Goal: Book appointment/travel/reservation

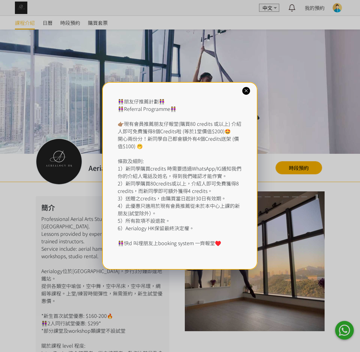
drag, startPoint x: 242, startPoint y: 90, endPoint x: 245, endPoint y: 91, distance: 3.2
click at [242, 90] on div "👭朋友仔推薦計劃👭 👭Referral Programme👭 👉🏽現有會員推薦朋友仔報堂(購買80 credits 或以上) 介紹人即可免費獲得8個Credi…" at bounding box center [179, 176] width 155 height 188
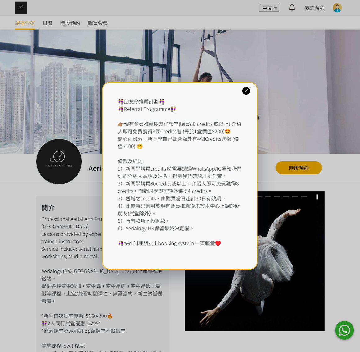
click at [246, 91] on icon at bounding box center [247, 91] width 6 height 6
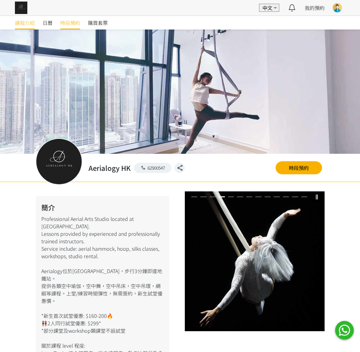
click at [64, 20] on span "時段預約" at bounding box center [70, 22] width 20 height 7
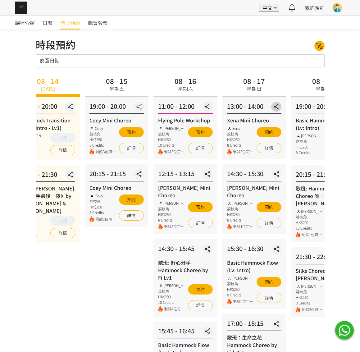
drag, startPoint x: 299, startPoint y: 110, endPoint x: 123, endPoint y: 111, distance: 176.6
click at [271, 111] on button "button" at bounding box center [276, 107] width 10 height 10
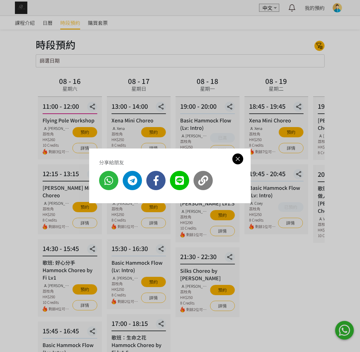
click at [240, 159] on icon at bounding box center [238, 159] width 11 height 8
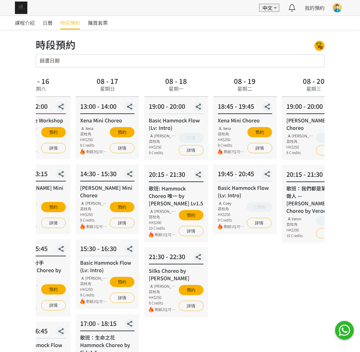
click at [213, 138] on div "18:45 - 19:45 Xena Mini Choreo Xena 荔枝角 HK$250 8 Credits 剩餘7位可預約 預約 詳情" at bounding box center [245, 128] width 64 height 63
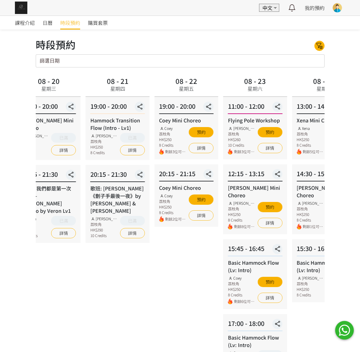
click at [228, 129] on div "Flying Pole Workshop Tracy 荔枝角 HK$260 10 Credits 剩餘3位可預約 預約 詳情" at bounding box center [255, 136] width 54 height 38
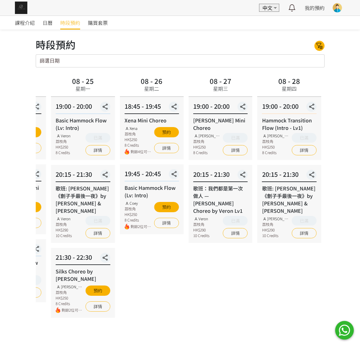
click at [120, 125] on div "18:45 - 19:45 Xena Mini Choreo Xena 荔枝角 HK$250 8 Credits 剩餘4位可預約 預約 詳情" at bounding box center [152, 128] width 64 height 63
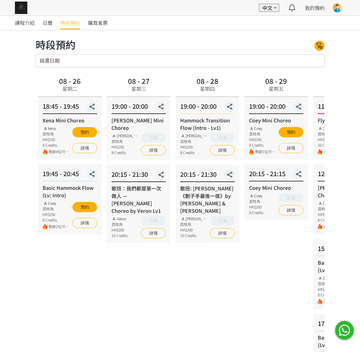
click at [245, 124] on div "19:00 - 20:00 Coey Mini Choreo Coey 荔枝角 HK$250 8 Credits 剩餘1位可預約 預約 詳情" at bounding box center [277, 128] width 64 height 63
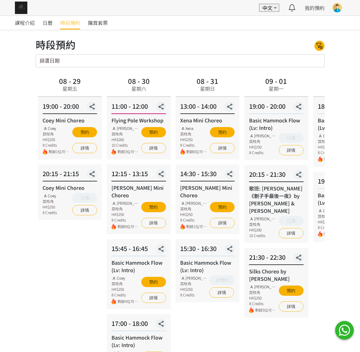
click at [245, 130] on div "19:00 - 20:00 Basic Hammock Flow (Lv: Intro) Rachel Ng 荔枝角 HK$250 8 Credits 已滿 …" at bounding box center [277, 128] width 64 height 63
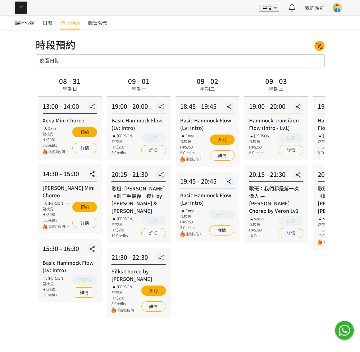
click at [207, 166] on div "18:45 - 19:45 Basic Hammock Flow (Lv: Intro) Coey 荔枝角 HK$250 8 Credits 剩餘6位可預約 …" at bounding box center [208, 132] width 64 height 70
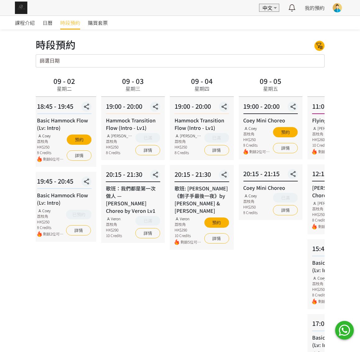
click at [108, 128] on div "09 - 03 星期三 19:00 - 20:00 Hammock Transition Flow (Intro - Lv1) Rachel Ng 荔枝角 H…" at bounding box center [133, 271] width 69 height 392
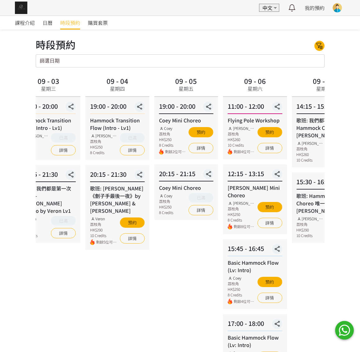
click at [184, 120] on div "19:00 - 20:00 Coey Mini Choreo Coey 荔枝角 HK$250 8 Credits 剩餘2位可預約 預約 詳情" at bounding box center [187, 128] width 64 height 63
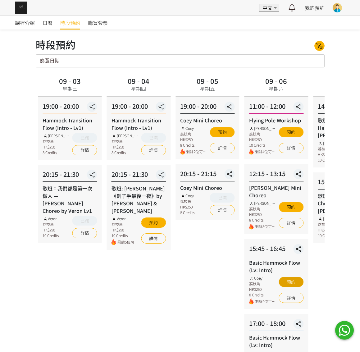
click at [292, 277] on button "預約" at bounding box center [291, 282] width 25 height 10
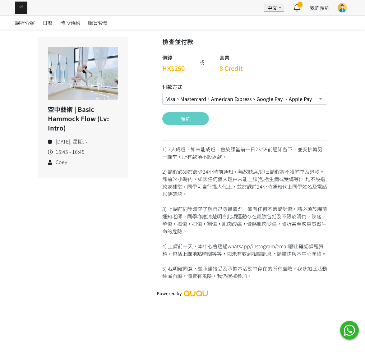
select select "credit"
click at [184, 118] on button "預約" at bounding box center [185, 118] width 47 height 13
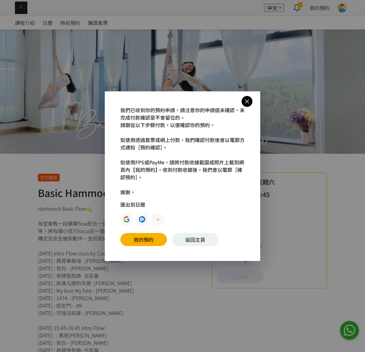
click at [244, 101] on icon at bounding box center [247, 102] width 11 height 8
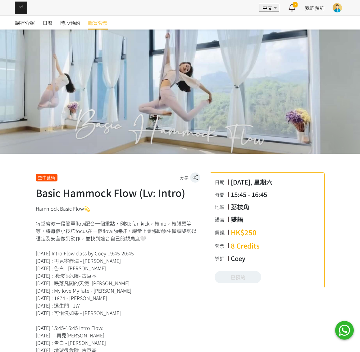
drag, startPoint x: 92, startPoint y: 22, endPoint x: 105, endPoint y: 20, distance: 12.9
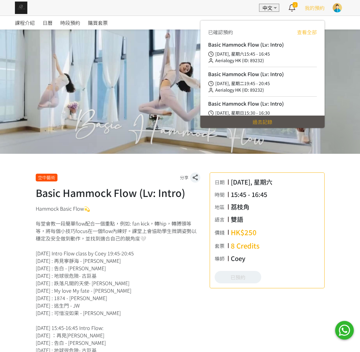
click at [306, 8] on span "我的預約" at bounding box center [315, 7] width 20 height 7
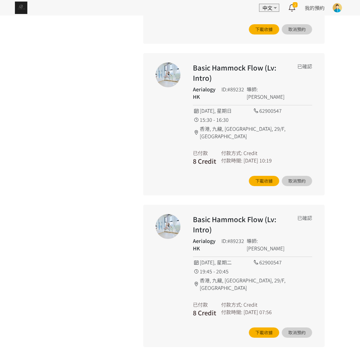
scroll to position [440, 0]
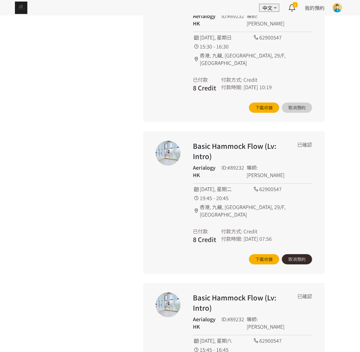
click at [302, 254] on button "取消預約" at bounding box center [297, 259] width 30 height 10
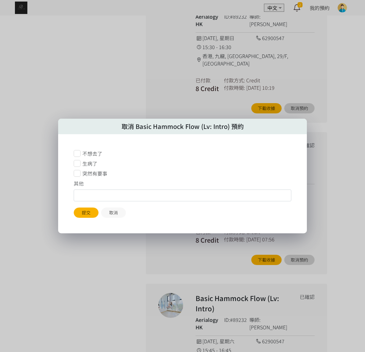
click at [86, 196] on input "text" at bounding box center [183, 196] width 218 height 12
type input "Change to Sat"
click at [90, 213] on button "提交" at bounding box center [86, 213] width 25 height 10
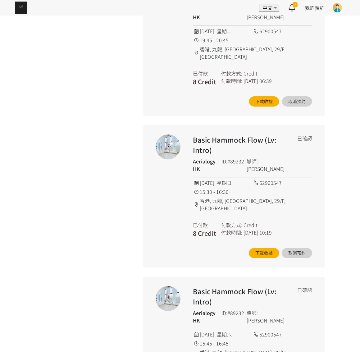
scroll to position [350, 0]
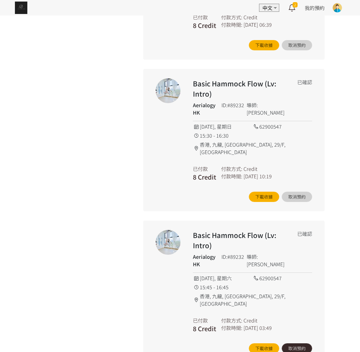
click at [298, 344] on button "取消預約" at bounding box center [297, 349] width 30 height 10
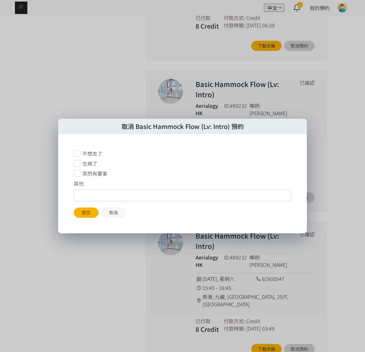
click at [86, 201] on input "text" at bounding box center [183, 196] width 218 height 12
type input "Change of time"
click at [78, 212] on button "提交" at bounding box center [86, 213] width 25 height 10
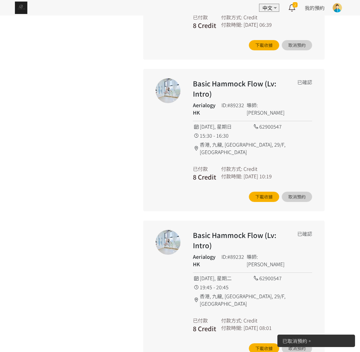
scroll to position [0, 0]
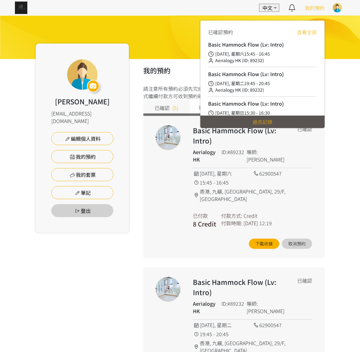
click at [319, 6] on span "我的預約" at bounding box center [315, 7] width 20 height 7
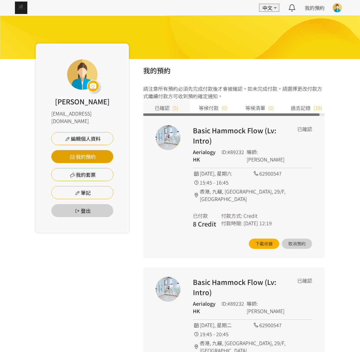
click at [86, 152] on link "我的預約" at bounding box center [82, 156] width 62 height 13
click at [30, 9] on div "EN 中文 最新通知 Aerialogy HK 已確認你的預約 2025/09/06 星期六 15:45 空中藝術 | Basic Hammock Flow …" at bounding box center [180, 8] width 360 height 16
click at [21, 8] on img at bounding box center [21, 8] width 12 height 12
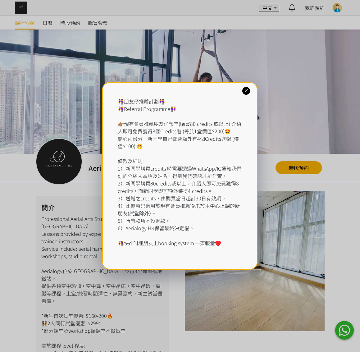
click at [244, 90] on icon at bounding box center [247, 91] width 6 height 6
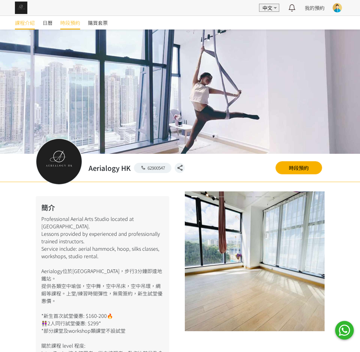
click at [67, 23] on span "時段預約" at bounding box center [70, 22] width 20 height 7
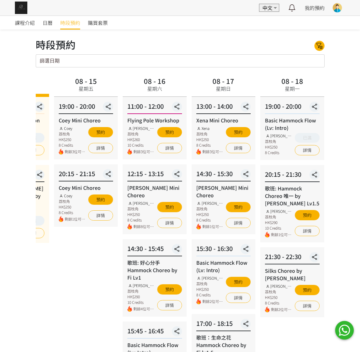
click at [192, 119] on div "13:00 - 14:00 Xena Mini Choreo Xena 荔枝角 HK$250 8 Credits 剩餘3位可預約 預約 詳情" at bounding box center [224, 128] width 64 height 63
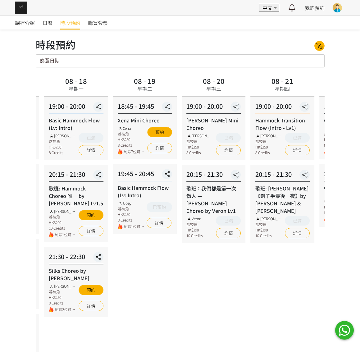
click at [163, 123] on div "18:45 - 19:45 Xena Mini Choreo Xena 荔枝角 HK$250 8 Credits 剩餘7位可預約 預約 詳情" at bounding box center [145, 128] width 64 height 63
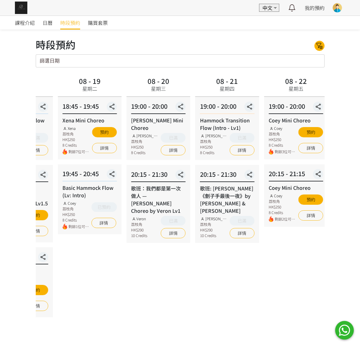
click at [196, 121] on div "19:00 - 20:00 Hammock Transition Flow (Intro - Lv1) Rachel Ng 荔枝角 HK$250 8 Cred…" at bounding box center [228, 128] width 64 height 63
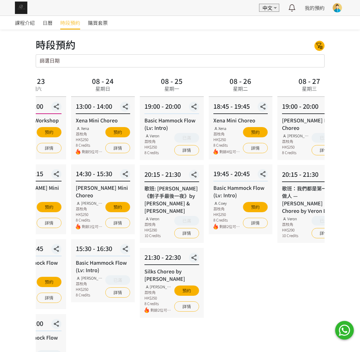
drag, startPoint x: 294, startPoint y: 110, endPoint x: 99, endPoint y: 118, distance: 195.1
click at [102, 118] on div "13:00 - 14:00 Xena Mini Choreo Xena 荔枝角 HK$250 8 Credits 剩餘5位可預約 預約 詳情" at bounding box center [103, 128] width 64 height 63
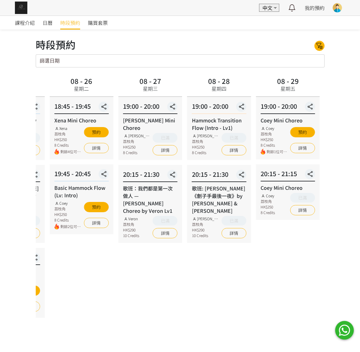
click at [60, 124] on div "18:45 - 19:45 Xena Mini Choreo Xena 荔枝角 HK$250 8 Credits 剩餘4位可預約 預約 詳情" at bounding box center [82, 128] width 64 height 63
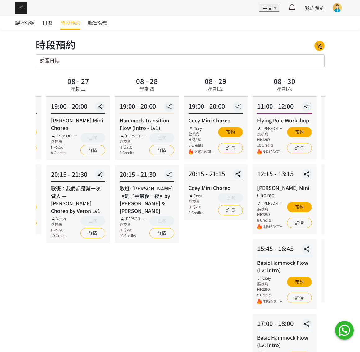
click at [184, 135] on div "19:00 - 20:00 Coey Mini Choreo Coey 荔枝角 HK$250 8 Credits 剩餘1位可預約 預約 詳情" at bounding box center [216, 128] width 64 height 63
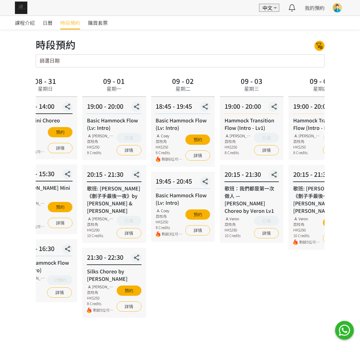
click at [102, 128] on div "Basic Hammock Flow (Lv: Intro)" at bounding box center [114, 124] width 54 height 15
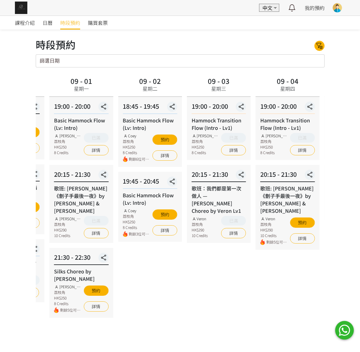
click at [220, 116] on div "19:00 - 20:00 Hammock Transition Flow (Intro - Lv1) Rachel Ng 荔枝角 HK$250 8 Cred…" at bounding box center [219, 128] width 64 height 63
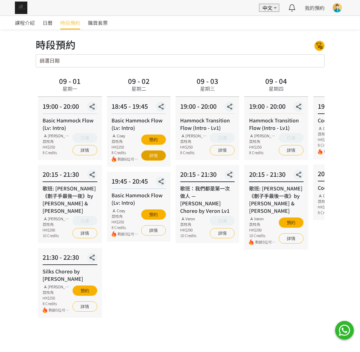
click at [157, 155] on link "詳情" at bounding box center [153, 156] width 25 height 10
click at [153, 228] on link "詳情" at bounding box center [153, 230] width 25 height 10
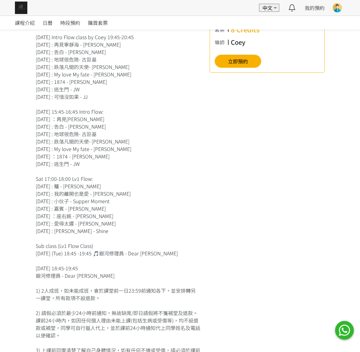
scroll to position [157, 0]
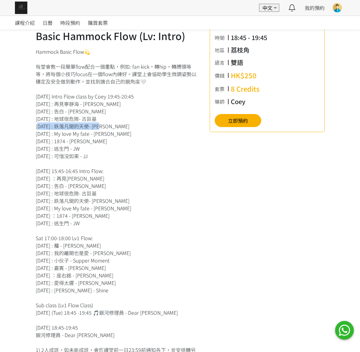
drag, startPoint x: 35, startPoint y: 126, endPoint x: 109, endPoint y: 128, distance: 74.7
click at [109, 128] on div "空中藝術 分享 Basic Hammock Flow (Lv: Intro) 日期 [DATE], 星期二 時間 18:45 - 19:45 地區 九龍 語言…" at bounding box center [180, 329] width 299 height 647
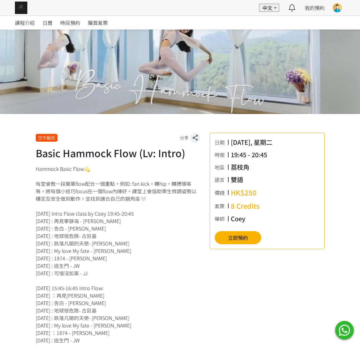
scroll to position [150, 0]
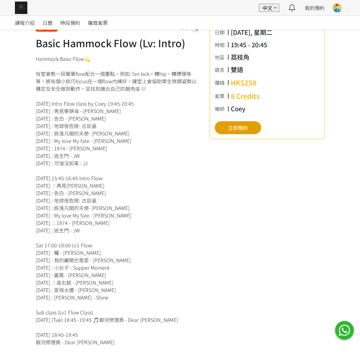
click at [234, 128] on button "立即預約" at bounding box center [238, 127] width 47 height 13
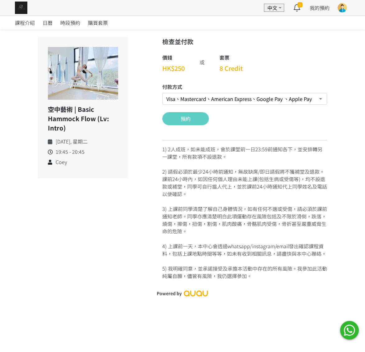
select select "credit"
click at [185, 122] on button "預約" at bounding box center [185, 118] width 47 height 13
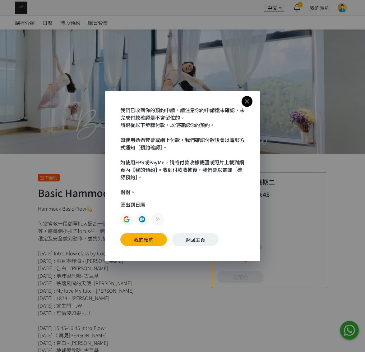
click at [246, 100] on icon at bounding box center [247, 102] width 11 height 8
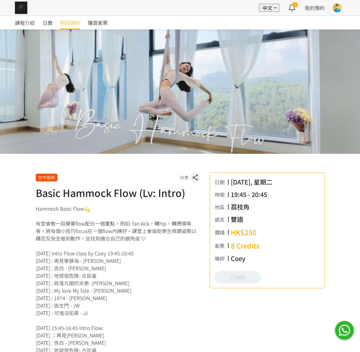
click at [75, 21] on span "時段預約" at bounding box center [70, 22] width 20 height 7
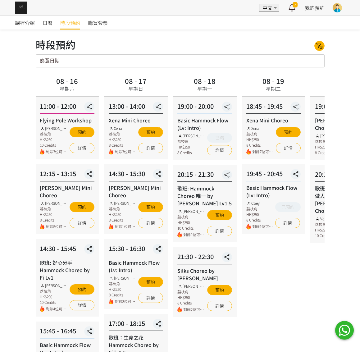
click at [135, 120] on div "13:00 - 14:00 Xena Mini Choreo Xena 荔枝角 HK$250 8 Credits 剩餘3位可預約 預約 詳情" at bounding box center [136, 128] width 64 height 63
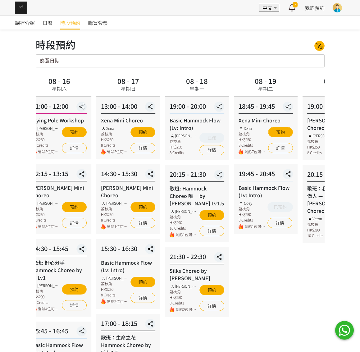
click at [239, 128] on div "Xena Mini Choreo Xena 荔枝角 HK$250 8 Credits 剩餘7位可預約 預約 詳情" at bounding box center [266, 136] width 54 height 38
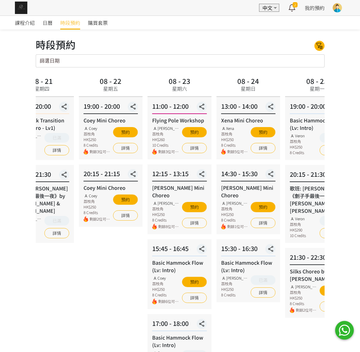
click at [145, 131] on div "08 - 23 星期六 11:00 - 12:00 Flying Pole Workshop [PERSON_NAME] 荔枝角 HK$260 10 Cred…" at bounding box center [179, 271] width 69 height 392
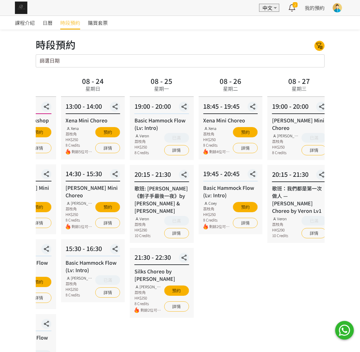
click at [130, 128] on div "19:00 - 20:00 Basic Hammock Flow (Lv: Intro) Veron 荔枝角 HK$250 8 Credits 已滿 詳情" at bounding box center [162, 128] width 64 height 63
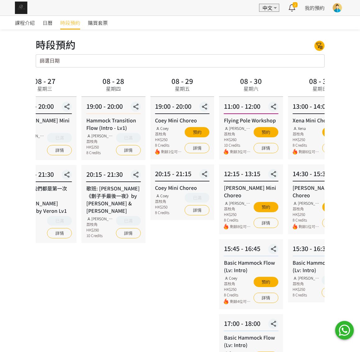
click at [118, 122] on div "19:00 - 20:00 Hammock Transition Flow (Intro - Lv1) [PERSON_NAME] 荔枝角 HK$250 8 …" at bounding box center [114, 128] width 64 height 63
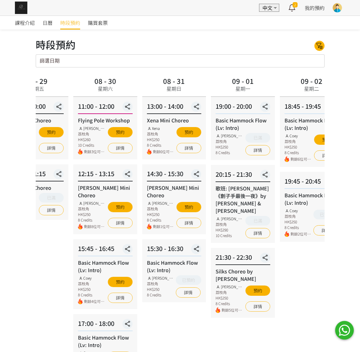
click at [177, 120] on div "13:00 - 14:00 Xena Mini Choreo Xena 荔枝角 HK$250 8 Credits 剩餘6位可預約 預約 詳情" at bounding box center [174, 128] width 64 height 63
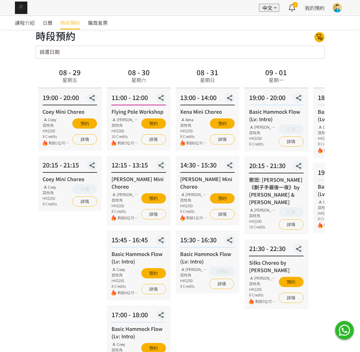
scroll to position [20, 0]
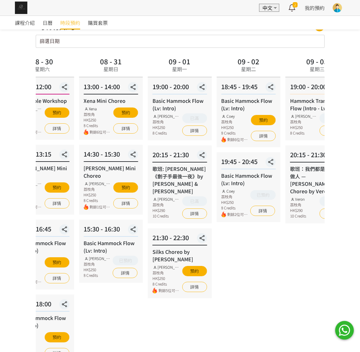
click at [212, 233] on div "09 - 01 星期一 19:00 - 20:00 Basic Hammock Flow (Lv: Intro) [PERSON_NAME] 荔枝角 HK$2…" at bounding box center [180, 251] width 69 height 392
